Goal: Task Accomplishment & Management: Manage account settings

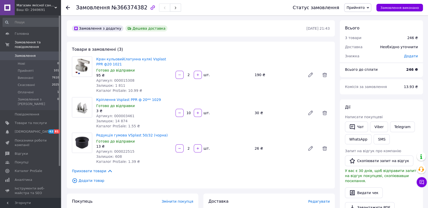
click at [66, 6] on icon at bounding box center [68, 8] width 4 height 4
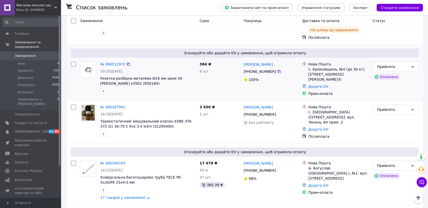
scroll to position [563, 0]
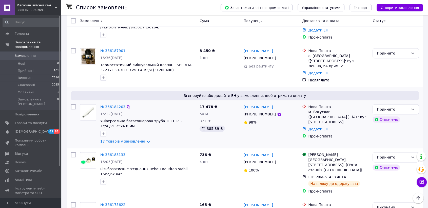
click at [143, 139] on link "17 товарів у замовленні" at bounding box center [122, 141] width 45 height 4
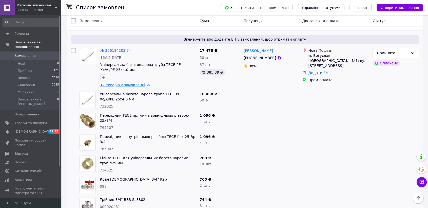
scroll to position [591, 0]
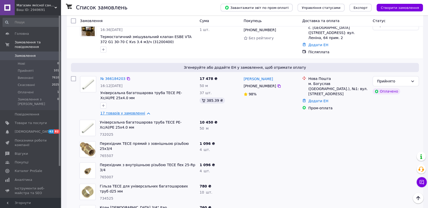
click at [144, 83] on div "16:12[DATE]" at bounding box center [147, 85] width 95 height 5
click at [142, 111] on link "17 товарів у замовленні" at bounding box center [122, 113] width 45 height 4
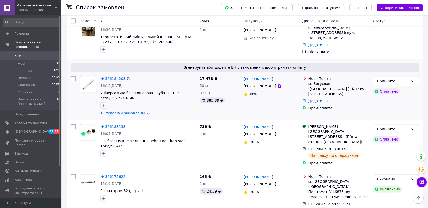
click at [142, 111] on link "17 товарів у замовленні" at bounding box center [122, 113] width 45 height 4
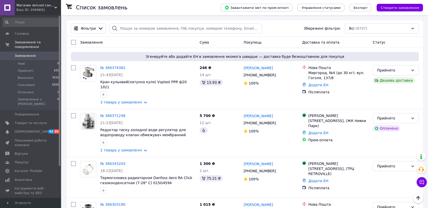
scroll to position [0, 0]
